Goal: Transaction & Acquisition: Purchase product/service

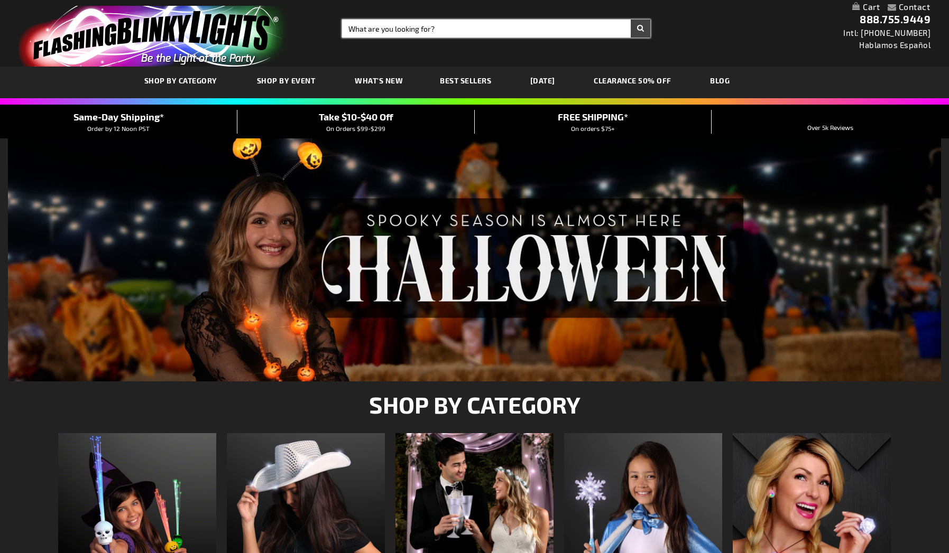
click at [388, 28] on input "Search" at bounding box center [496, 29] width 308 height 18
type input "light up gl"
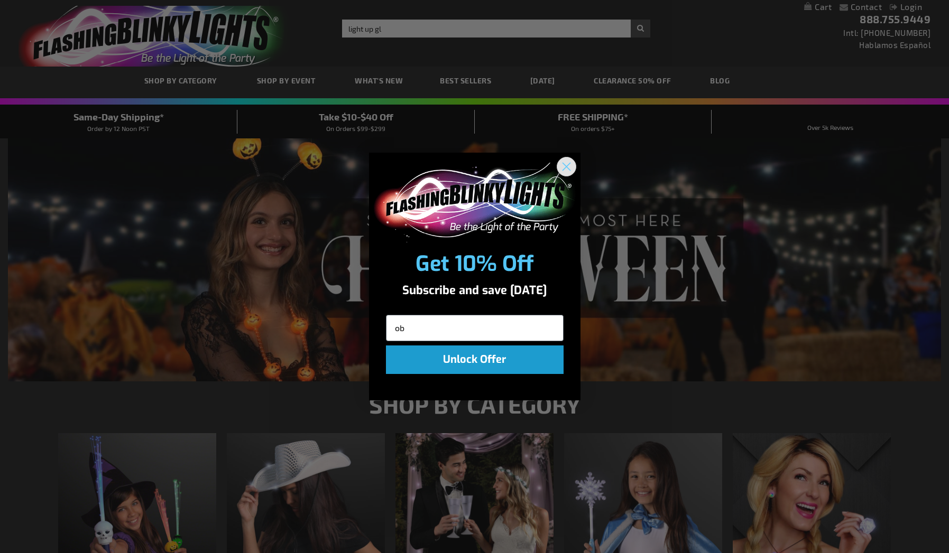
type input "ob"
click at [569, 164] on icon "Close dialog" at bounding box center [565, 166] width 7 height 7
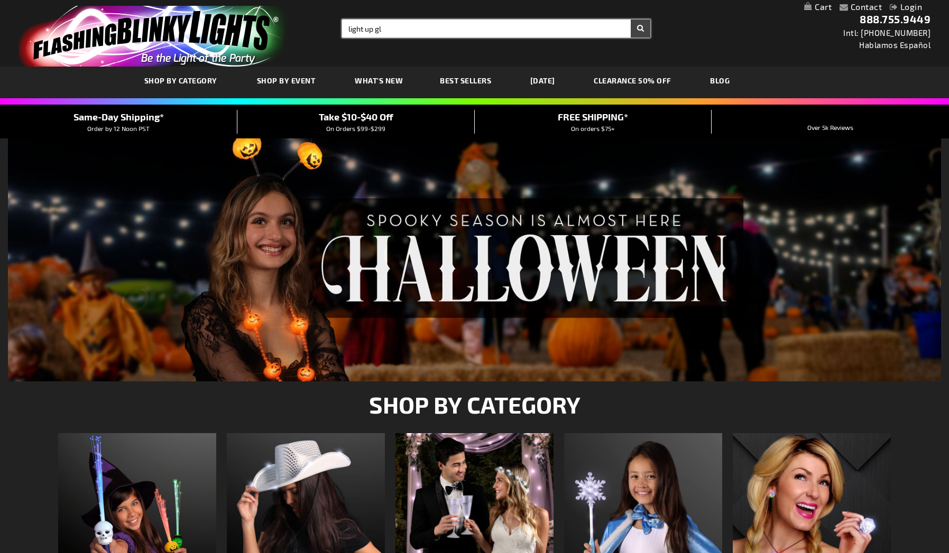
click at [393, 27] on input "light up gl" at bounding box center [496, 29] width 308 height 18
type input "light up globe"
click at [630, 20] on button "Search" at bounding box center [640, 29] width 20 height 18
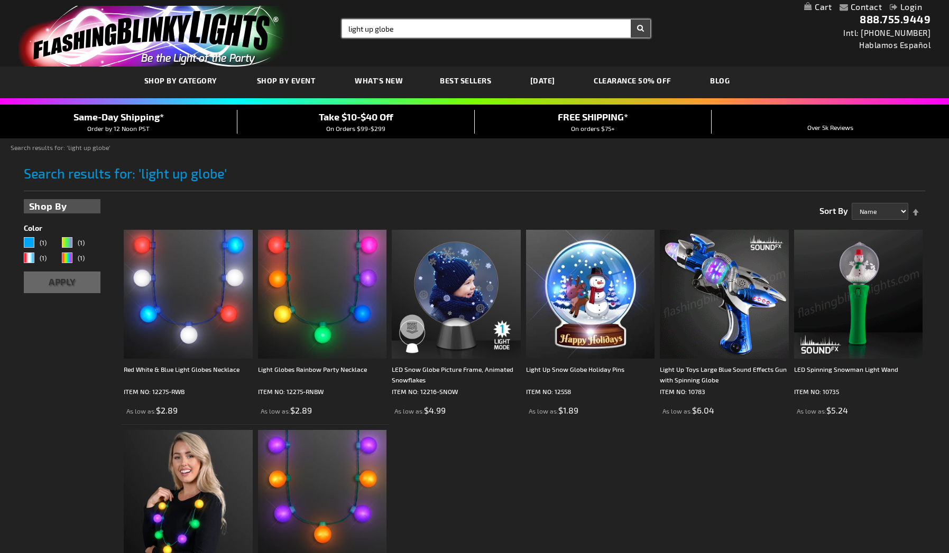
type input "light up globe"
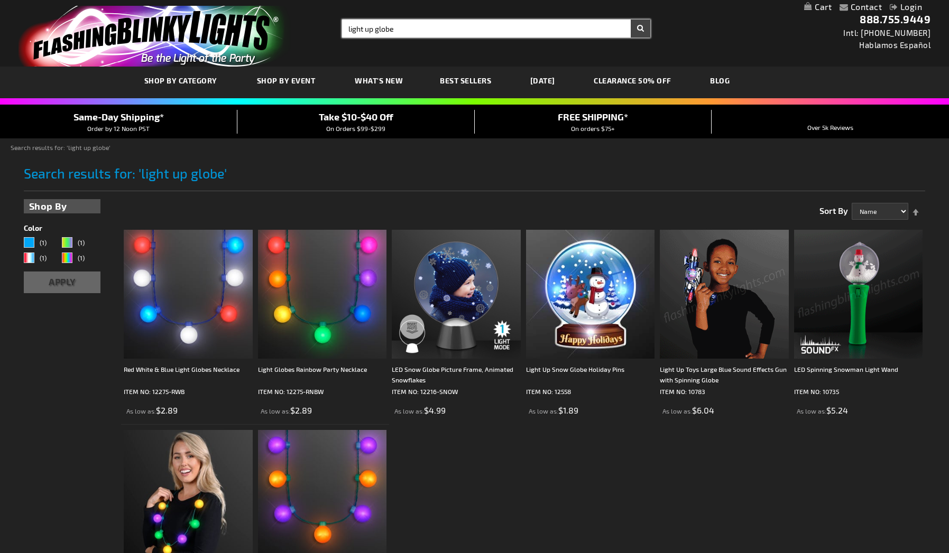
click at [412, 24] on input "light up globe" at bounding box center [496, 29] width 308 height 18
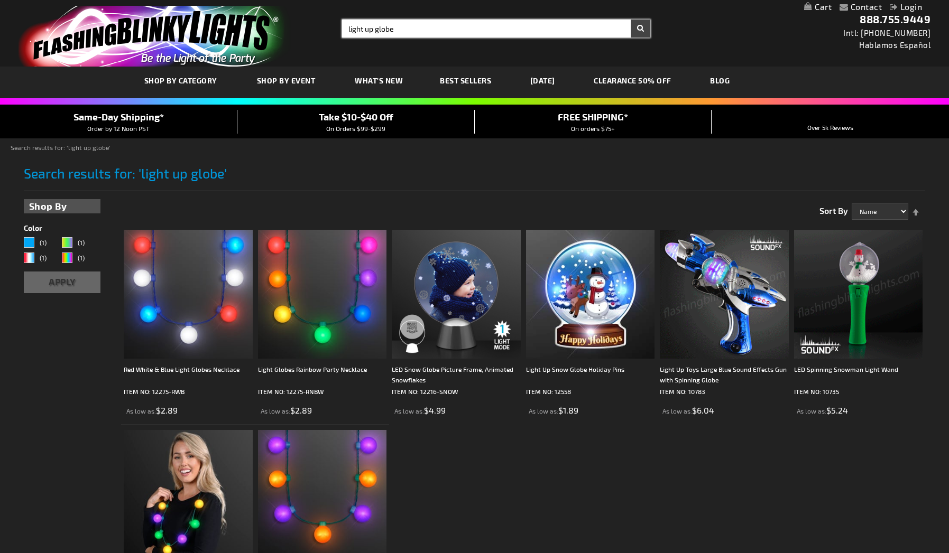
drag, startPoint x: 412, startPoint y: 24, endPoint x: 304, endPoint y: 25, distance: 108.3
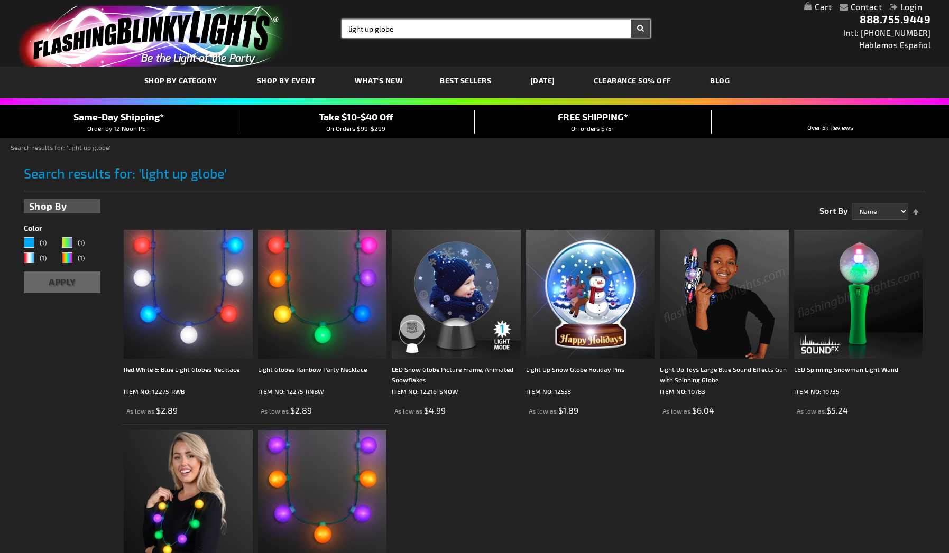
click at [304, 25] on div "Toggle Nav Search Search light up globe × Search 888.755.9449 Intl: 818-753-830…" at bounding box center [474, 33] width 949 height 67
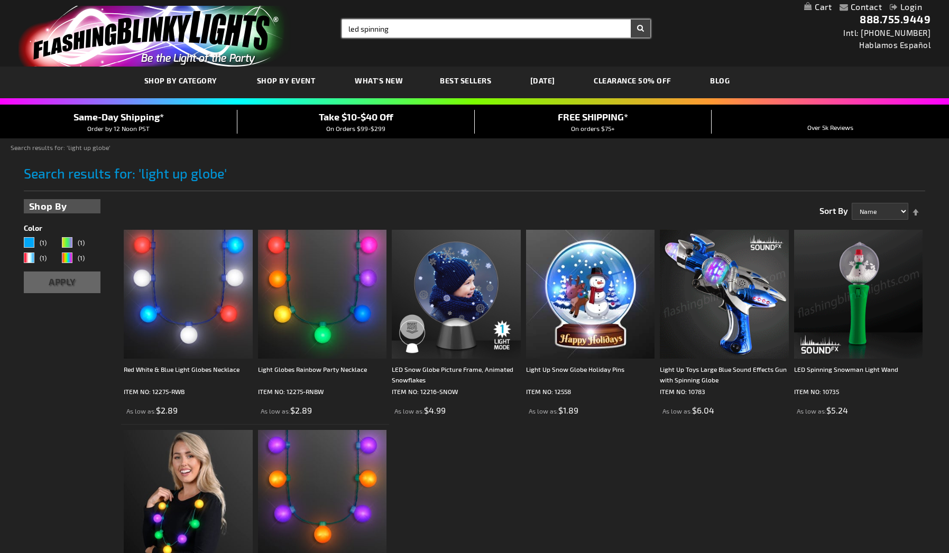
type input "led spinning"
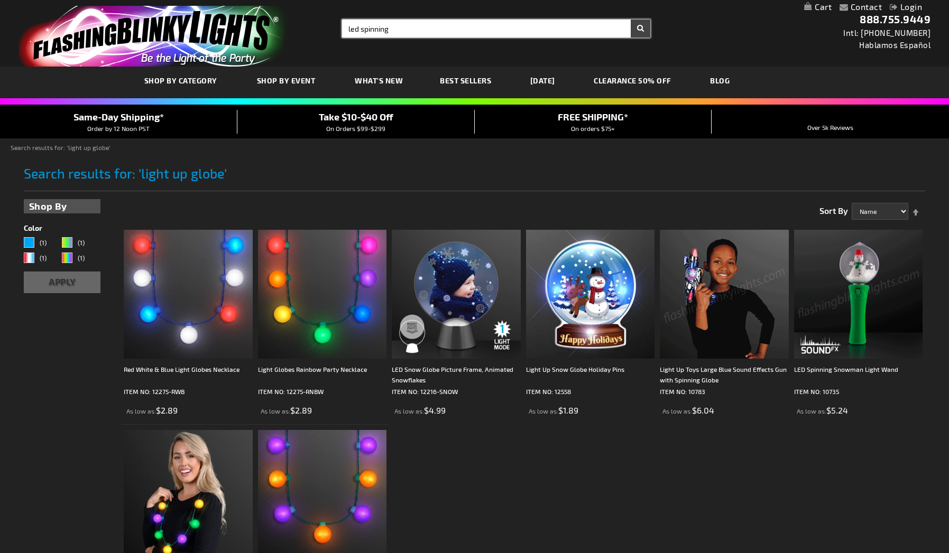
click at [630, 20] on button "Search" at bounding box center [640, 29] width 20 height 18
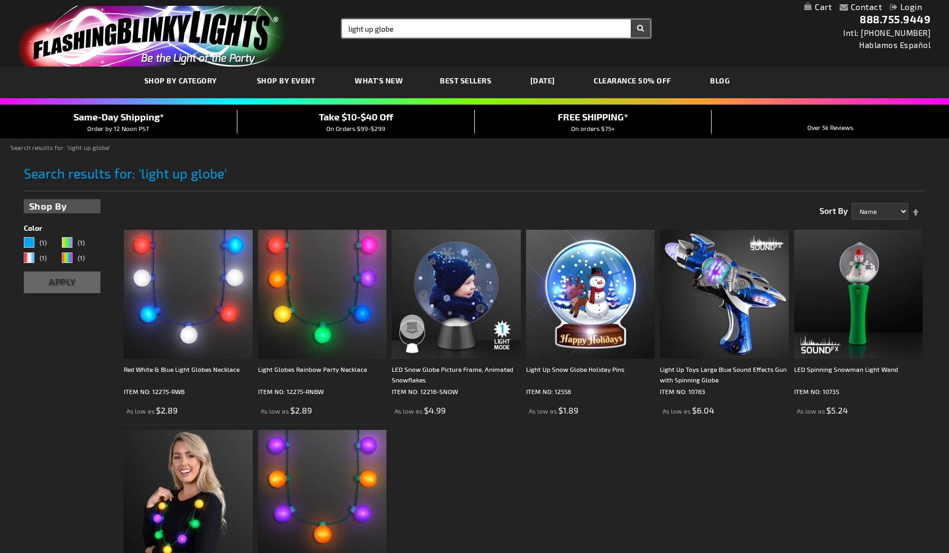
type input "light up globe"
drag, startPoint x: 416, startPoint y: 30, endPoint x: 283, endPoint y: 26, distance: 132.7
click at [283, 26] on div "Toggle Nav Search Search light up globe × Search 888.755.9449 Intl: 818-753-830…" at bounding box center [474, 33] width 949 height 67
type input "light up toy gun"
click at [630, 20] on button "Search" at bounding box center [640, 29] width 20 height 18
